Goal: Task Accomplishment & Management: Use online tool/utility

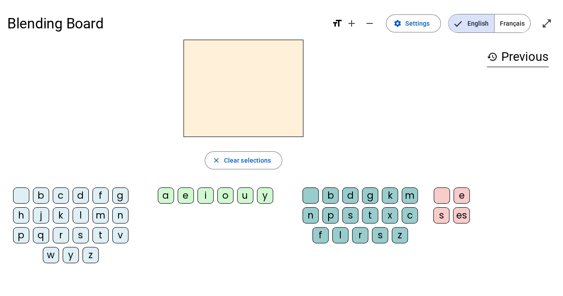
click at [517, 25] on span "Français" at bounding box center [513, 23] width 36 height 18
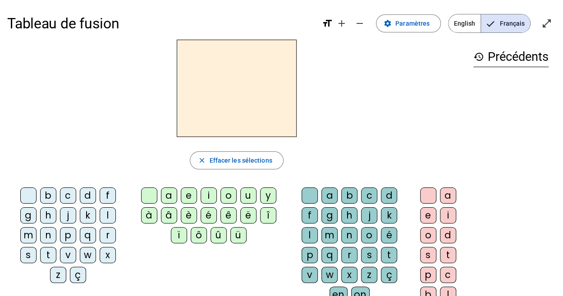
click at [100, 244] on letter-bubble "r" at bounding box center [110, 237] width 20 height 20
click at [60, 239] on div "p" at bounding box center [68, 235] width 16 height 16
click at [169, 198] on div "a" at bounding box center [169, 196] width 16 height 16
click at [358, 247] on div "r" at bounding box center [349, 255] width 16 height 16
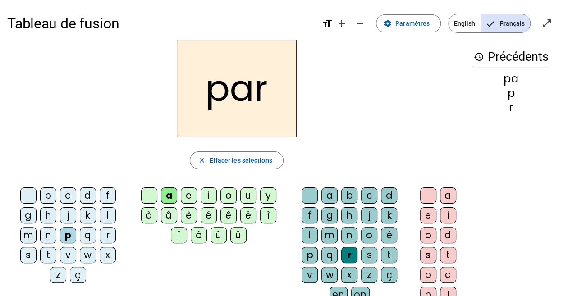
click at [80, 236] on div "q" at bounding box center [88, 235] width 16 height 16
click at [60, 200] on div "c" at bounding box center [68, 196] width 16 height 16
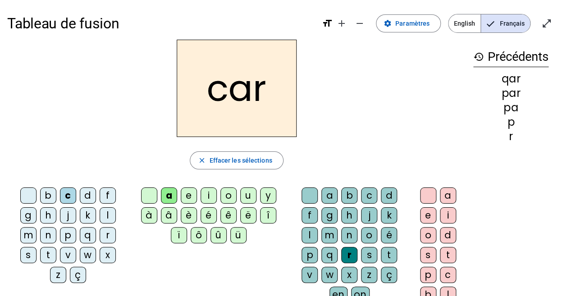
click at [341, 235] on div "n" at bounding box center [349, 235] width 16 height 16
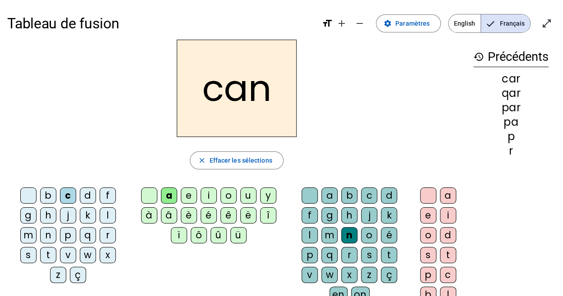
click at [318, 227] on div "l" at bounding box center [310, 235] width 16 height 16
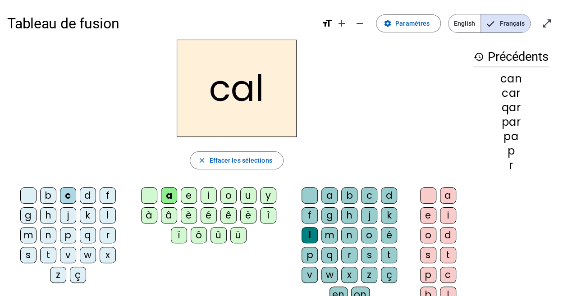
click at [76, 247] on div "v" at bounding box center [68, 255] width 16 height 16
click at [80, 197] on div "d" at bounding box center [88, 196] width 16 height 16
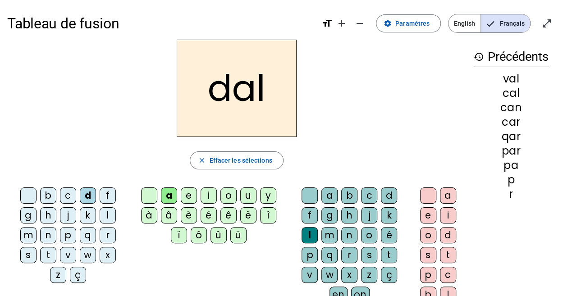
click at [40, 198] on div "b" at bounding box center [48, 196] width 16 height 16
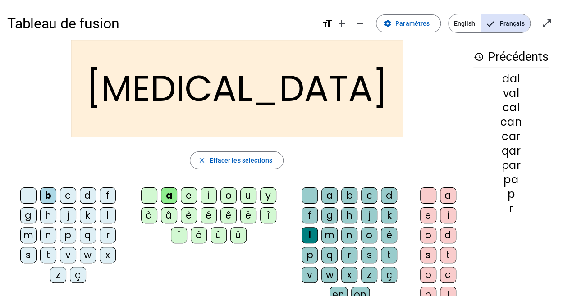
click at [80, 197] on div "d" at bounding box center [88, 196] width 16 height 16
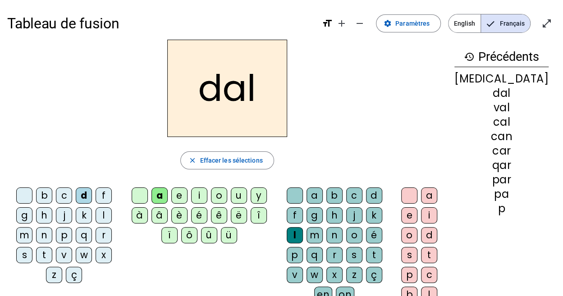
click at [36, 200] on div "b" at bounding box center [44, 196] width 16 height 16
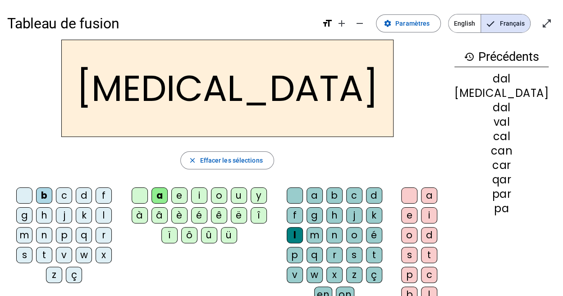
click at [366, 212] on div "k" at bounding box center [374, 215] width 16 height 16
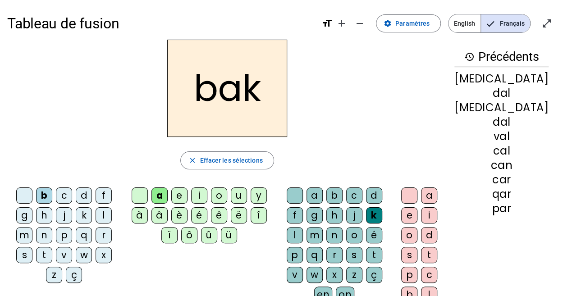
click at [352, 197] on div "c" at bounding box center [354, 196] width 16 height 16
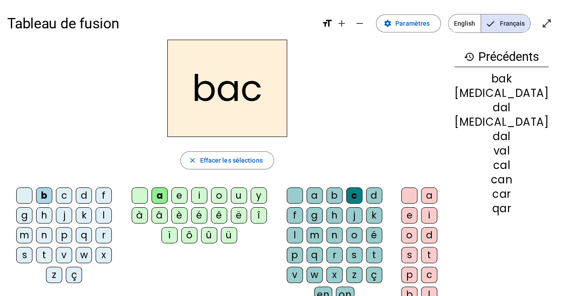
click at [32, 247] on div "s" at bounding box center [24, 255] width 16 height 16
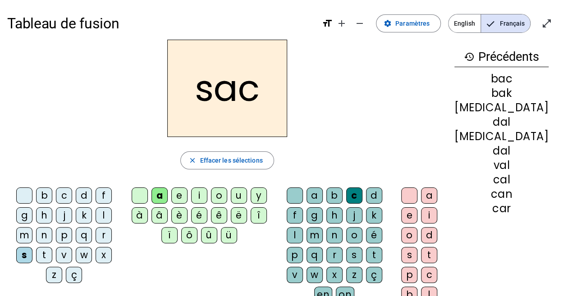
click at [247, 218] on div "ë" at bounding box center [239, 215] width 16 height 16
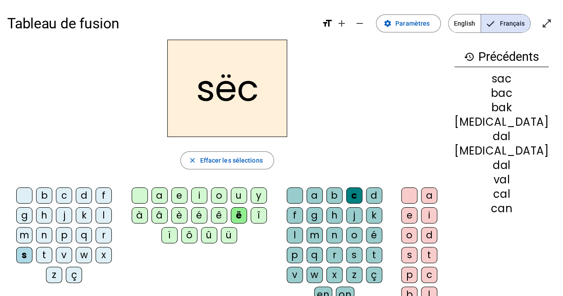
click at [166, 195] on div "a" at bounding box center [160, 196] width 16 height 16
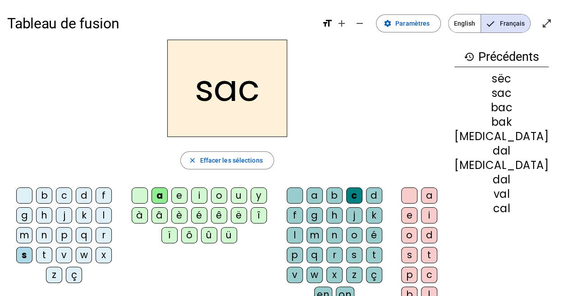
drag, startPoint x: 374, startPoint y: 217, endPoint x: 356, endPoint y: 143, distance: 77.0
click at [356, 143] on div "sac close Effacer les sélections b c d f g h j k l m n p q r s t v w x z ç a e …" at bounding box center [227, 185] width 440 height 290
click at [303, 227] on div "l" at bounding box center [295, 235] width 16 height 16
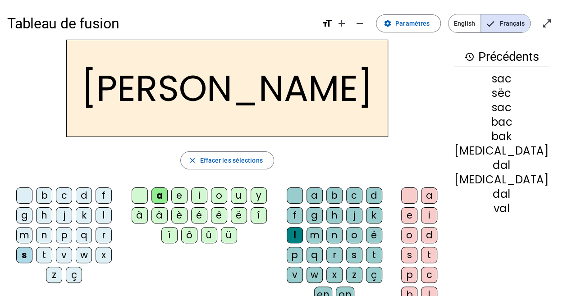
click at [294, 191] on div at bounding box center [295, 196] width 16 height 16
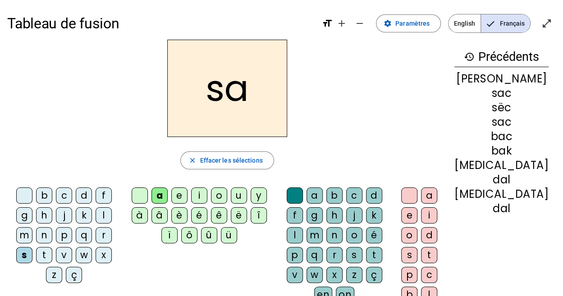
click at [242, 198] on div "u" at bounding box center [239, 196] width 16 height 16
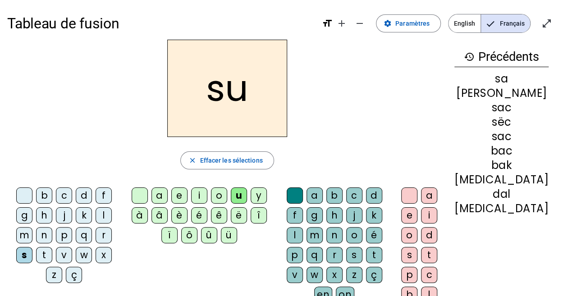
click at [343, 247] on div "r" at bounding box center [335, 255] width 16 height 16
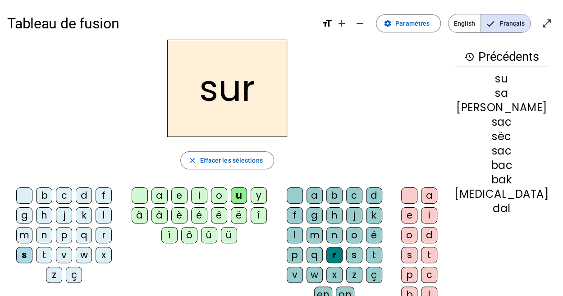
click at [32, 227] on div "m" at bounding box center [24, 235] width 16 height 16
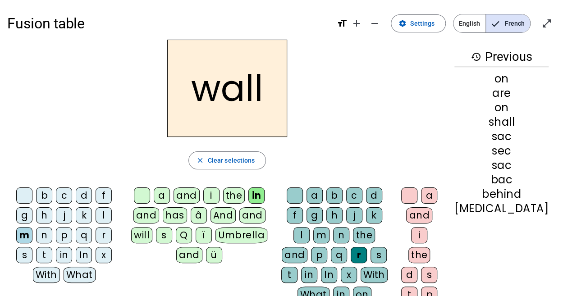
drag, startPoint x: 75, startPoint y: 199, endPoint x: 55, endPoint y: 83, distance: 118.1
click at [55, 83] on div "wall" at bounding box center [227, 88] width 440 height 97
click at [81, 196] on div "d" at bounding box center [84, 196] width 16 height 16
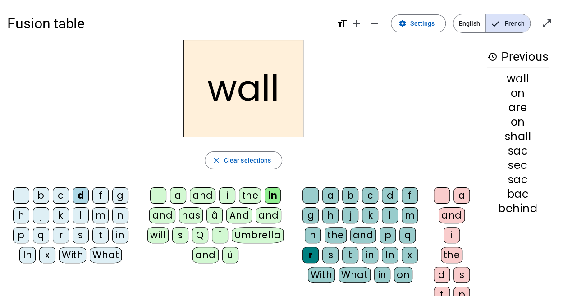
click at [76, 202] on div "d" at bounding box center [81, 196] width 16 height 16
click at [509, 26] on font "French" at bounding box center [515, 23] width 20 height 7
click at [509, 16] on span "French" at bounding box center [508, 23] width 44 height 18
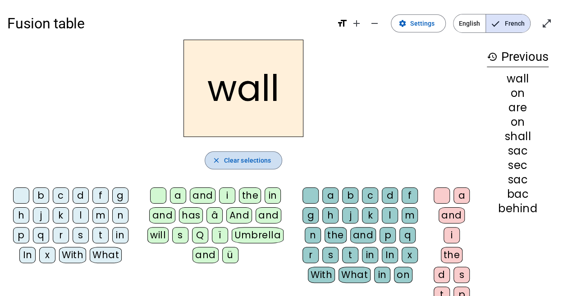
click at [265, 157] on font "Clear selections" at bounding box center [247, 160] width 47 height 7
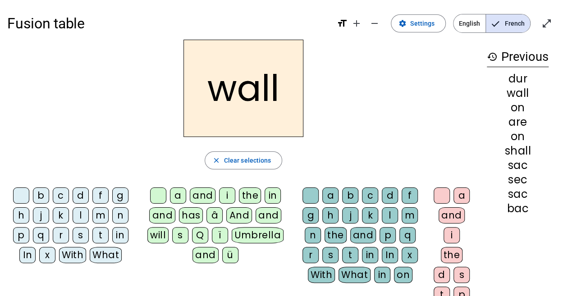
click at [468, 32] on span "English" at bounding box center [470, 23] width 32 height 18
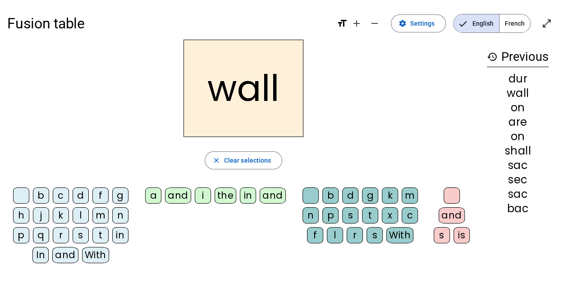
click at [511, 20] on font "French" at bounding box center [515, 23] width 20 height 7
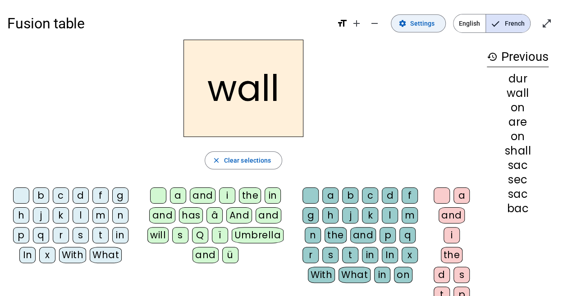
click at [444, 22] on span at bounding box center [419, 24] width 54 height 22
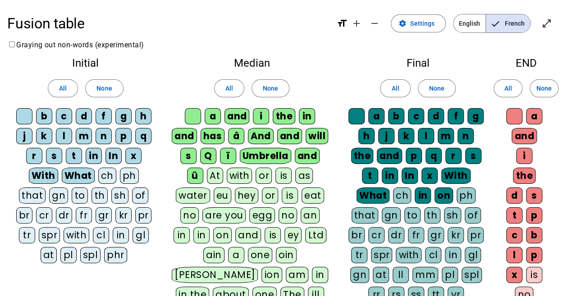
click at [502, 21] on span "French" at bounding box center [508, 23] width 44 height 18
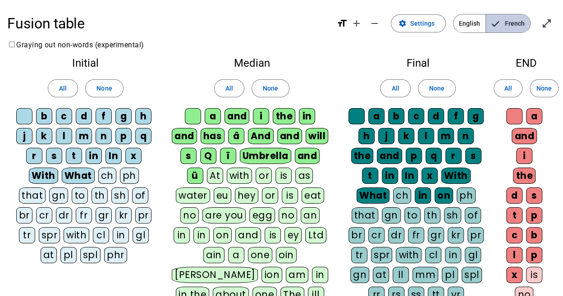
click at [502, 21] on span "French" at bounding box center [508, 23] width 44 height 18
click at [470, 26] on span "English" at bounding box center [470, 23] width 32 height 18
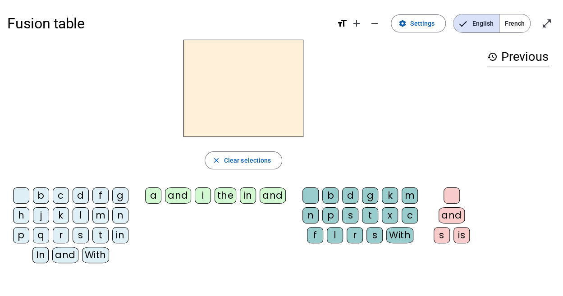
click at [516, 23] on font "French" at bounding box center [515, 23] width 20 height 7
